Goal: Task Accomplishment & Management: Manage account settings

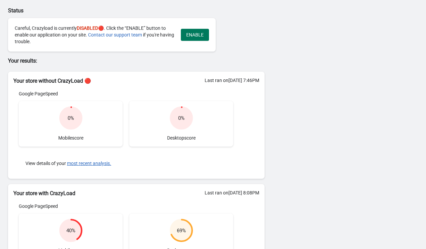
scroll to position [16, 0]
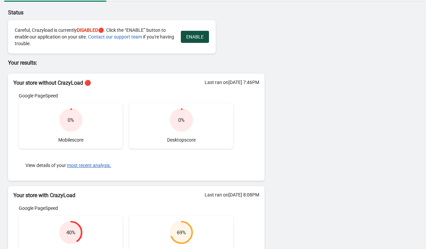
click at [197, 37] on span "ENABLE" at bounding box center [194, 36] width 17 height 5
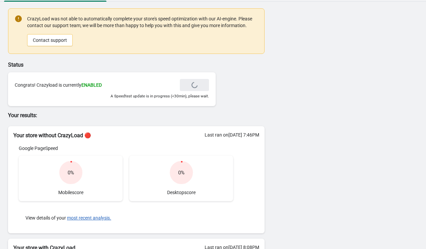
scroll to position [0, 0]
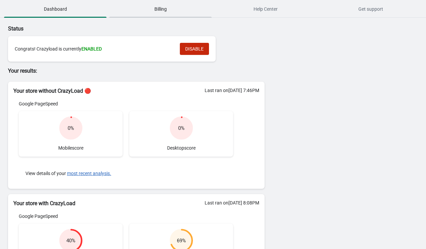
click at [172, 14] on span "Billing" at bounding box center [160, 9] width 102 height 12
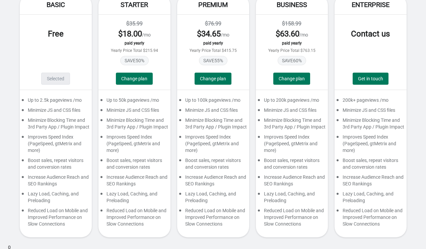
scroll to position [66, 0]
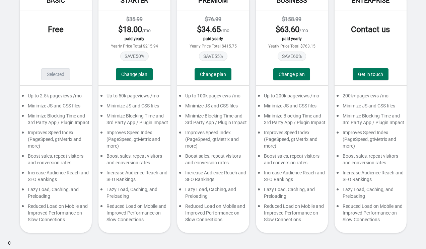
click at [69, 102] on div "Minimize JS and CSS files" at bounding box center [56, 107] width 72 height 10
click at [70, 113] on div "Minimize Blocking Time and 3rd Party App / Plugin Impact" at bounding box center [56, 121] width 72 height 17
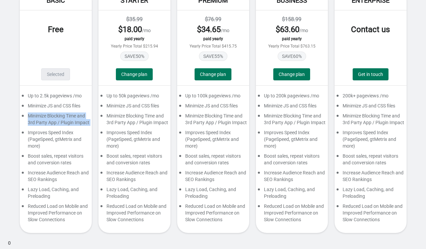
click at [70, 113] on div "Minimize Blocking Time and 3rd Party App / Plugin Impact" at bounding box center [56, 121] width 72 height 17
click at [71, 116] on div "Minimize Blocking Time and 3rd Party App / Plugin Impact" at bounding box center [56, 121] width 72 height 17
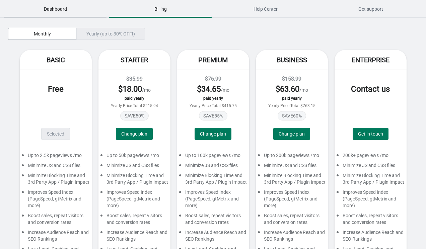
click at [46, 10] on span "Dashboard" at bounding box center [55, 9] width 102 height 12
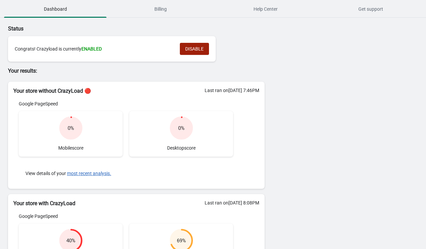
click at [186, 51] on span "DISABLE" at bounding box center [194, 48] width 18 height 5
